Goal: Task Accomplishment & Management: Manage account settings

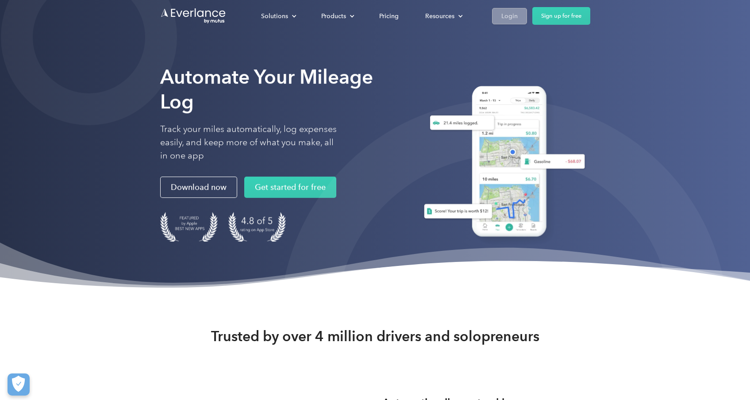
click at [504, 19] on div "Login" at bounding box center [510, 16] width 16 height 11
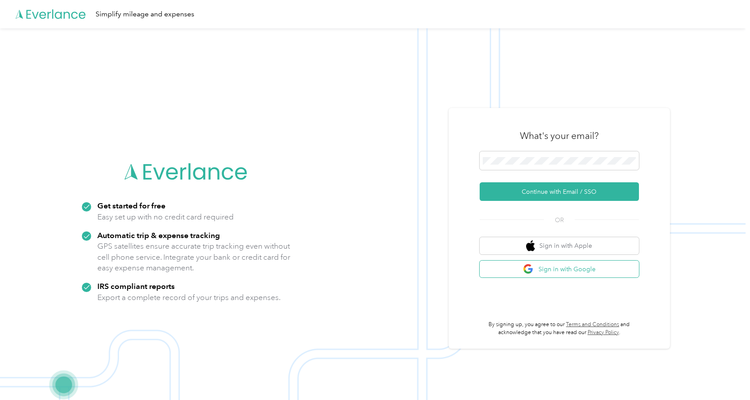
click at [592, 273] on button "Sign in with Google" at bounding box center [559, 269] width 159 height 17
